Goal: Task Accomplishment & Management: Use online tool/utility

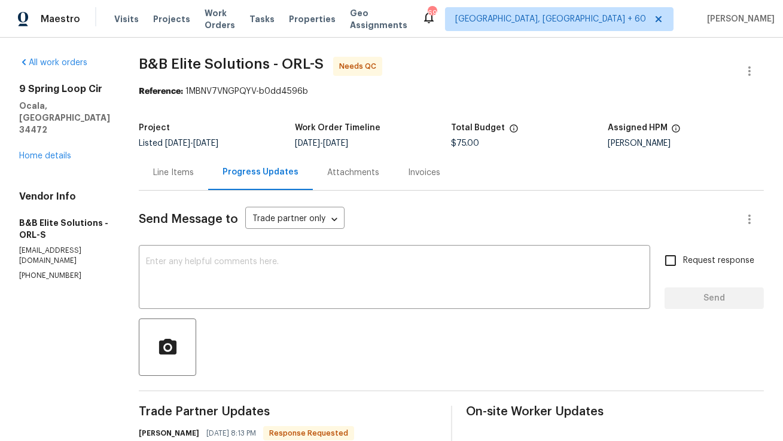
click at [194, 175] on div "Line Items" at bounding box center [173, 173] width 41 height 12
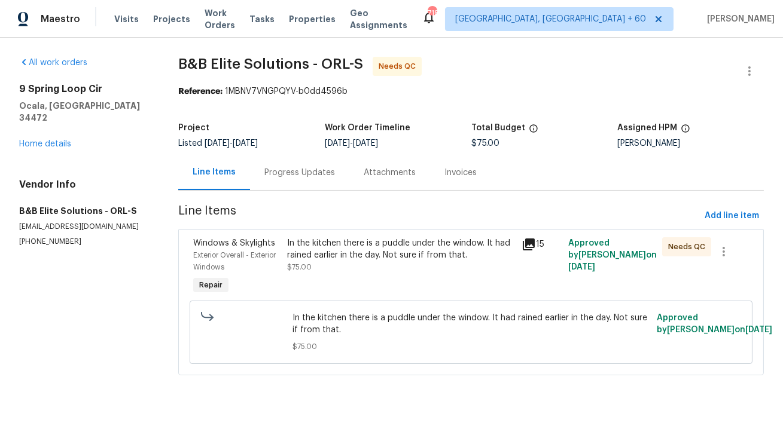
click at [359, 266] on div "In the kitchen there is a puddle under the window. It had rained earlier in the…" at bounding box center [400, 255] width 227 height 36
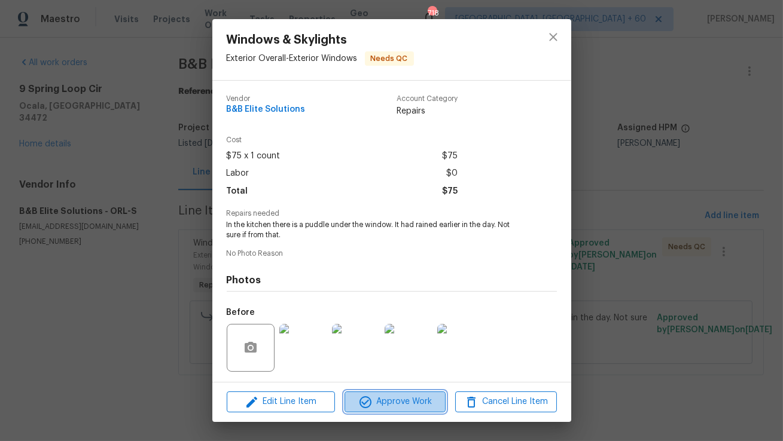
click at [402, 401] on span "Approve Work" at bounding box center [395, 402] width 94 height 15
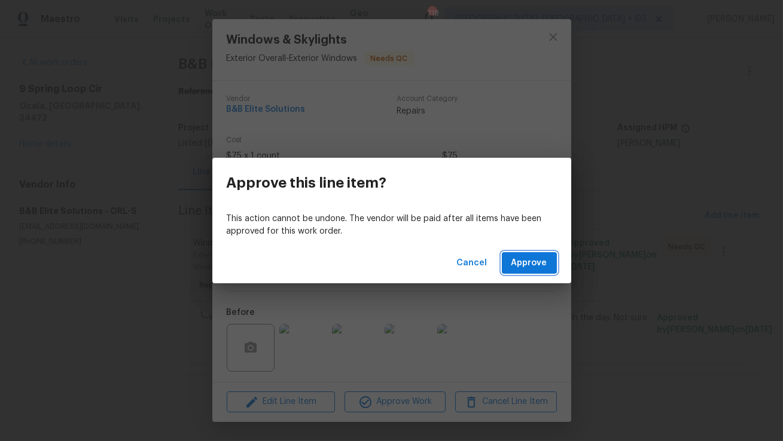
click at [538, 257] on span "Approve" at bounding box center [529, 263] width 36 height 15
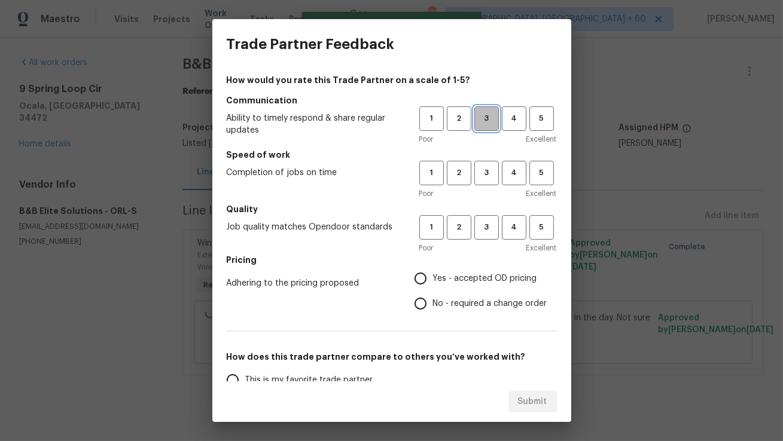
click at [480, 129] on button "3" at bounding box center [486, 118] width 25 height 25
click at [480, 159] on h5 "Speed of work" at bounding box center [392, 155] width 330 height 12
click at [480, 169] on span "3" at bounding box center [486, 173] width 22 height 14
click at [481, 233] on span "3" at bounding box center [486, 228] width 22 height 14
click at [435, 278] on span "Yes - accepted OD pricing" at bounding box center [485, 279] width 104 height 13
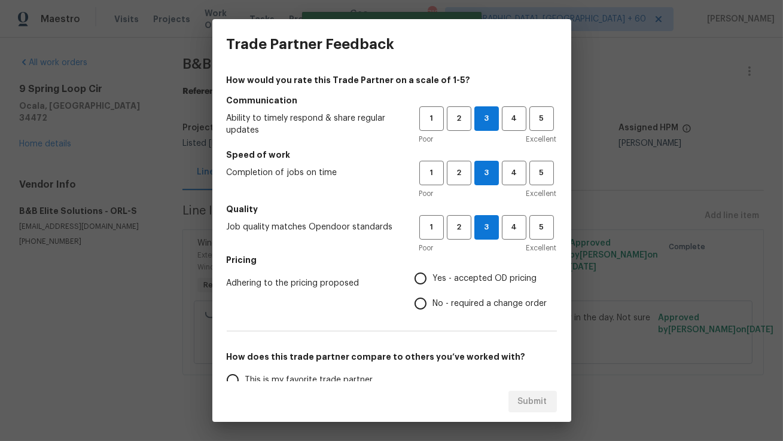
click at [433, 278] on input "Yes - accepted OD pricing" at bounding box center [420, 278] width 25 height 25
radio input "true"
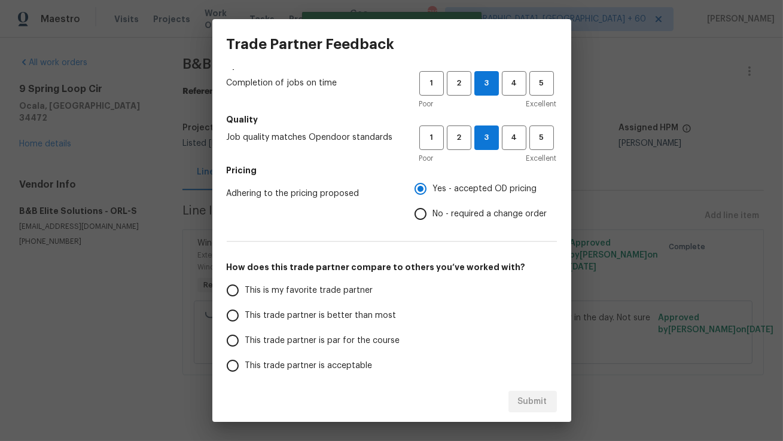
click at [338, 311] on span "This trade partner is better than most" at bounding box center [320, 316] width 151 height 13
click at [245, 311] on input "This trade partner is better than most" at bounding box center [232, 315] width 25 height 25
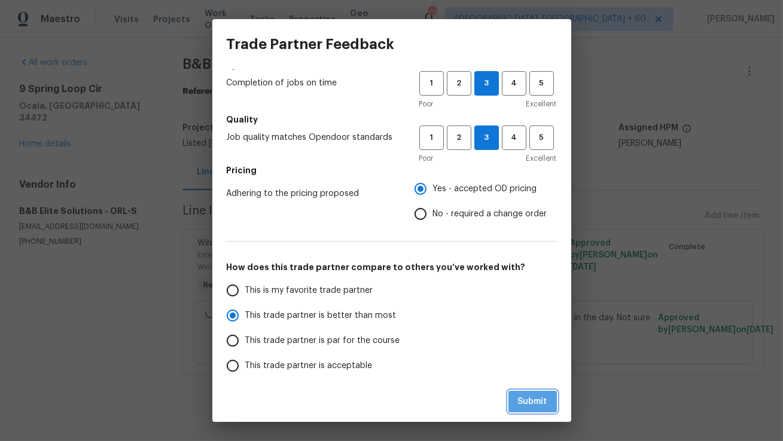
click at [529, 399] on span "Submit" at bounding box center [532, 402] width 29 height 15
radio input "true"
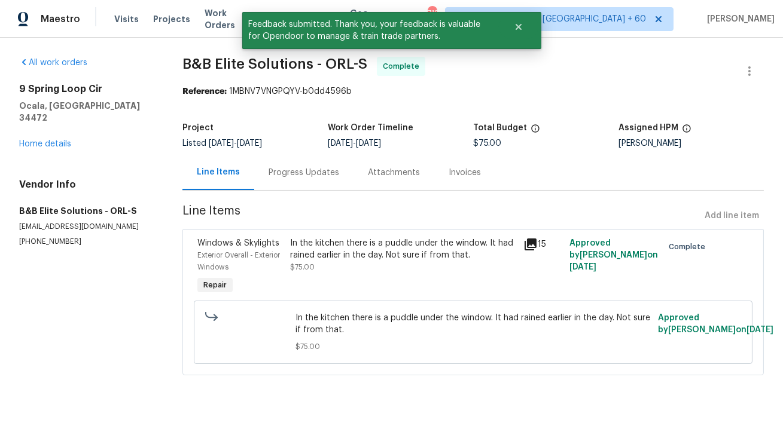
click at [288, 177] on div "Progress Updates" at bounding box center [303, 173] width 71 height 12
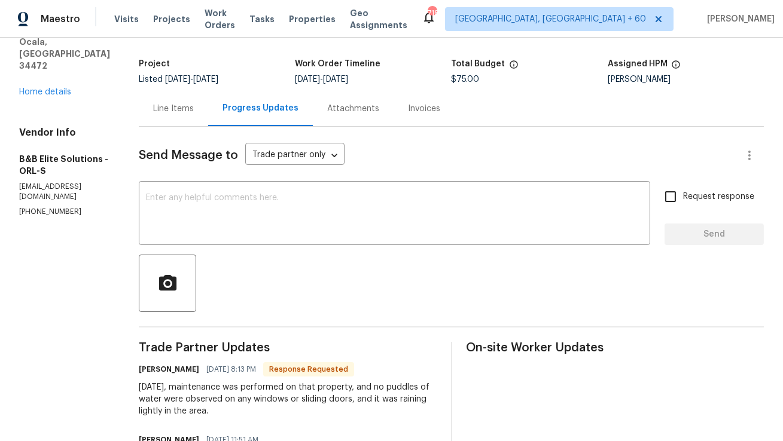
scroll to position [45, 0]
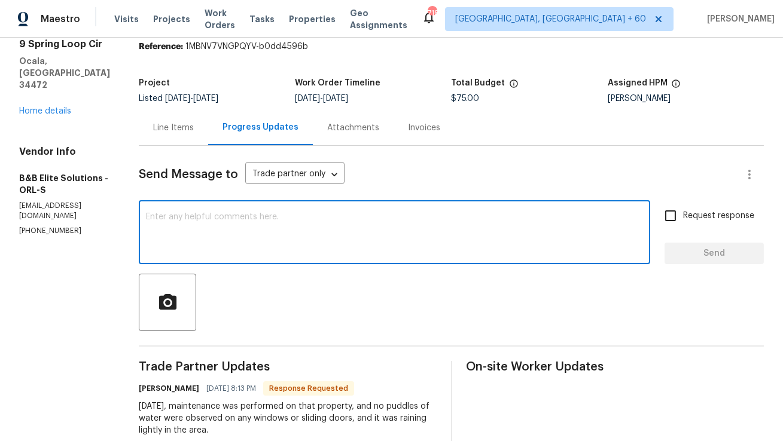
click at [355, 215] on textarea at bounding box center [394, 234] width 497 height 42
type textarea "T"
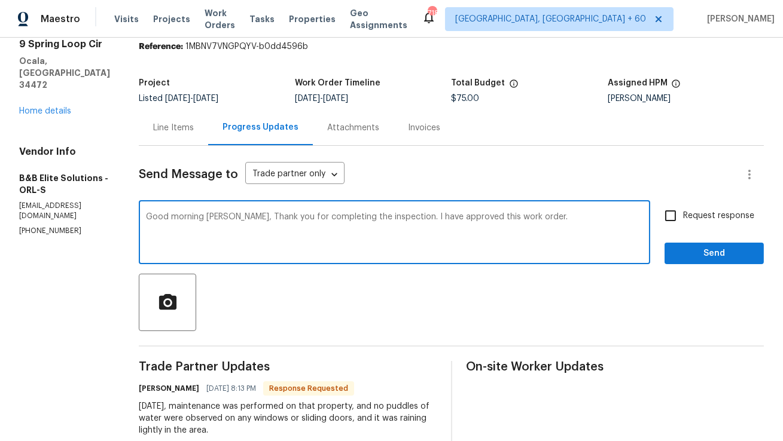
type textarea "Good morning Victor, Thank you for completing the inspection. I have approved t…"
click at [673, 222] on input "Request response" at bounding box center [670, 215] width 25 height 25
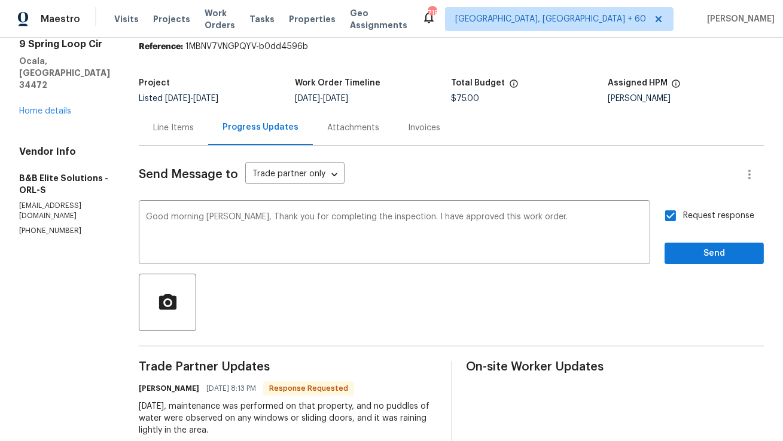
click at [669, 218] on input "Request response" at bounding box center [670, 215] width 25 height 25
checkbox input "false"
click at [672, 248] on button "Send" at bounding box center [713, 254] width 99 height 22
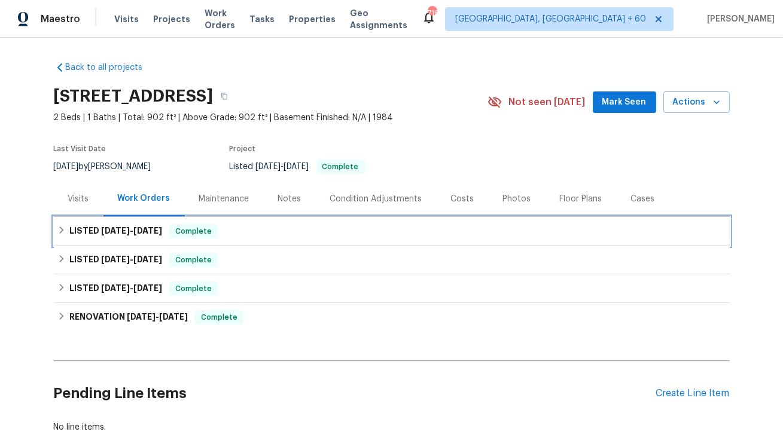
click at [273, 223] on div "LISTED [DATE] - [DATE] Complete" at bounding box center [392, 231] width 676 height 29
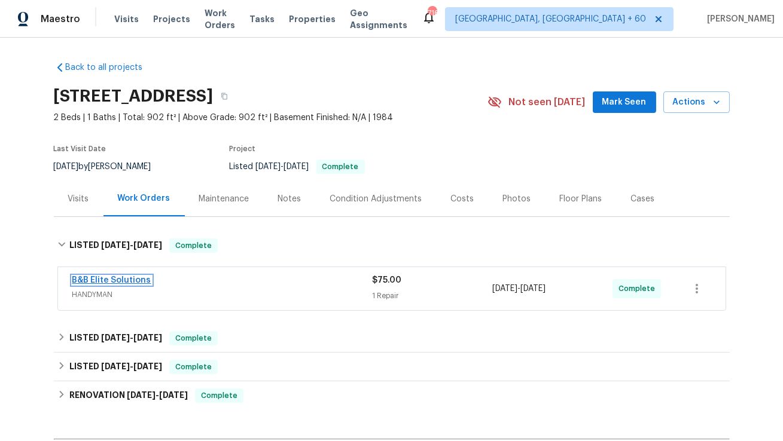
click at [126, 276] on link "B&B Elite Solutions" at bounding box center [111, 280] width 79 height 8
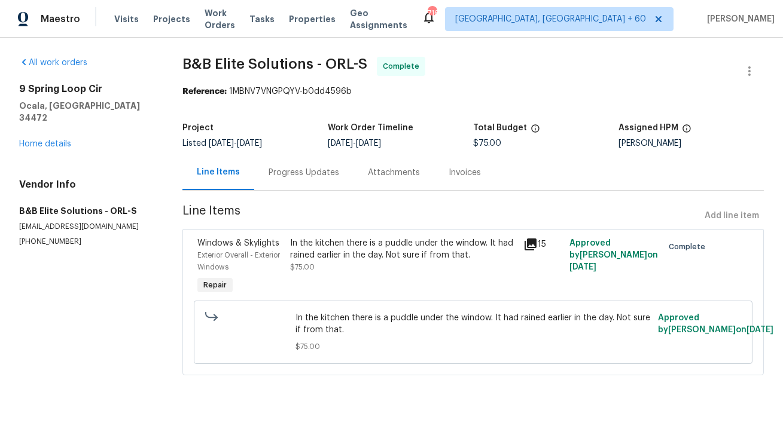
click at [322, 170] on div "Progress Updates" at bounding box center [303, 173] width 71 height 12
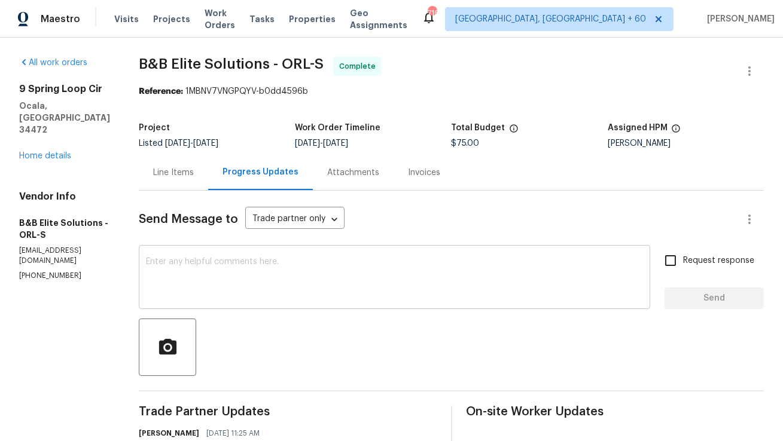
scroll to position [239, 0]
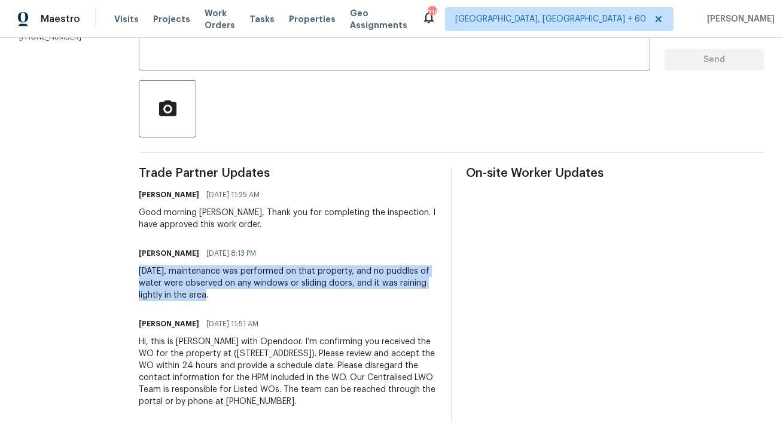
copy div "[DATE], maintenance was performed on that property, and no puddles of water wer…"
drag, startPoint x: 227, startPoint y: 296, endPoint x: 144, endPoint y: 273, distance: 86.3
click at [144, 273] on div "All work orders 9 Spring Loop Cir Ocala, FL 34472 Home details Vendor Info B&B …" at bounding box center [391, 120] width 783 height 642
